Goal: Find specific page/section: Find specific page/section

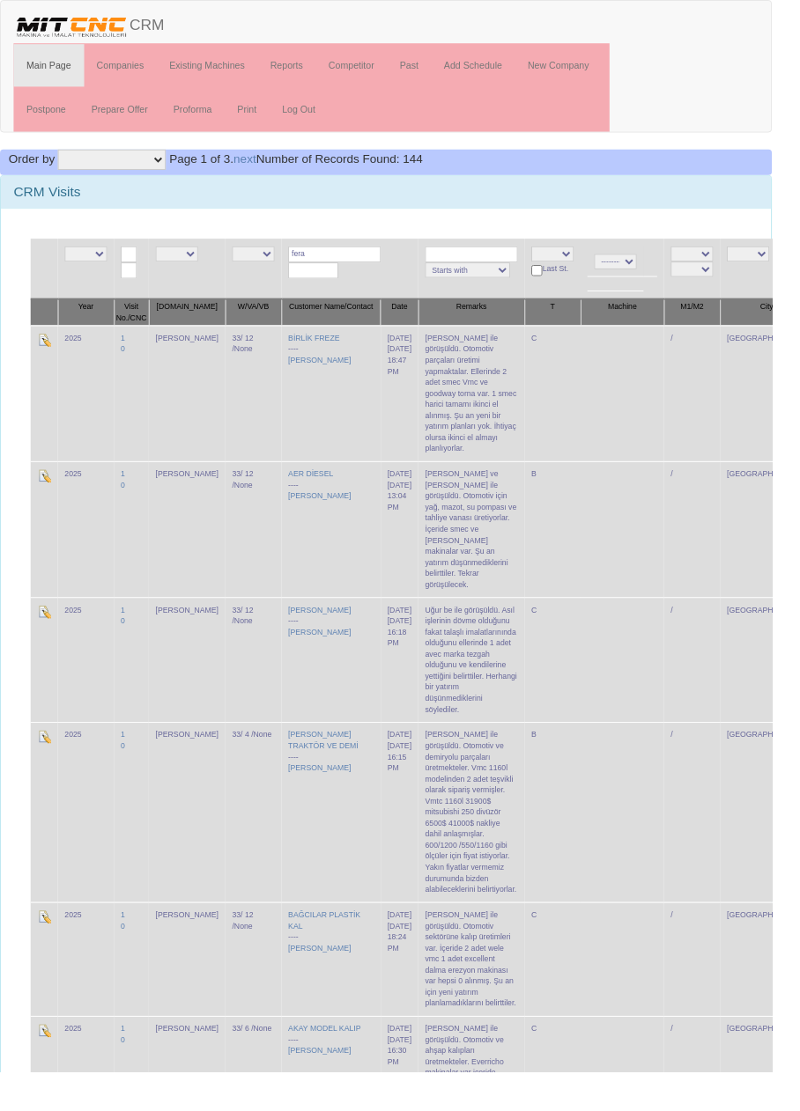
type input "fera"
